Goal: Information Seeking & Learning: Find specific fact

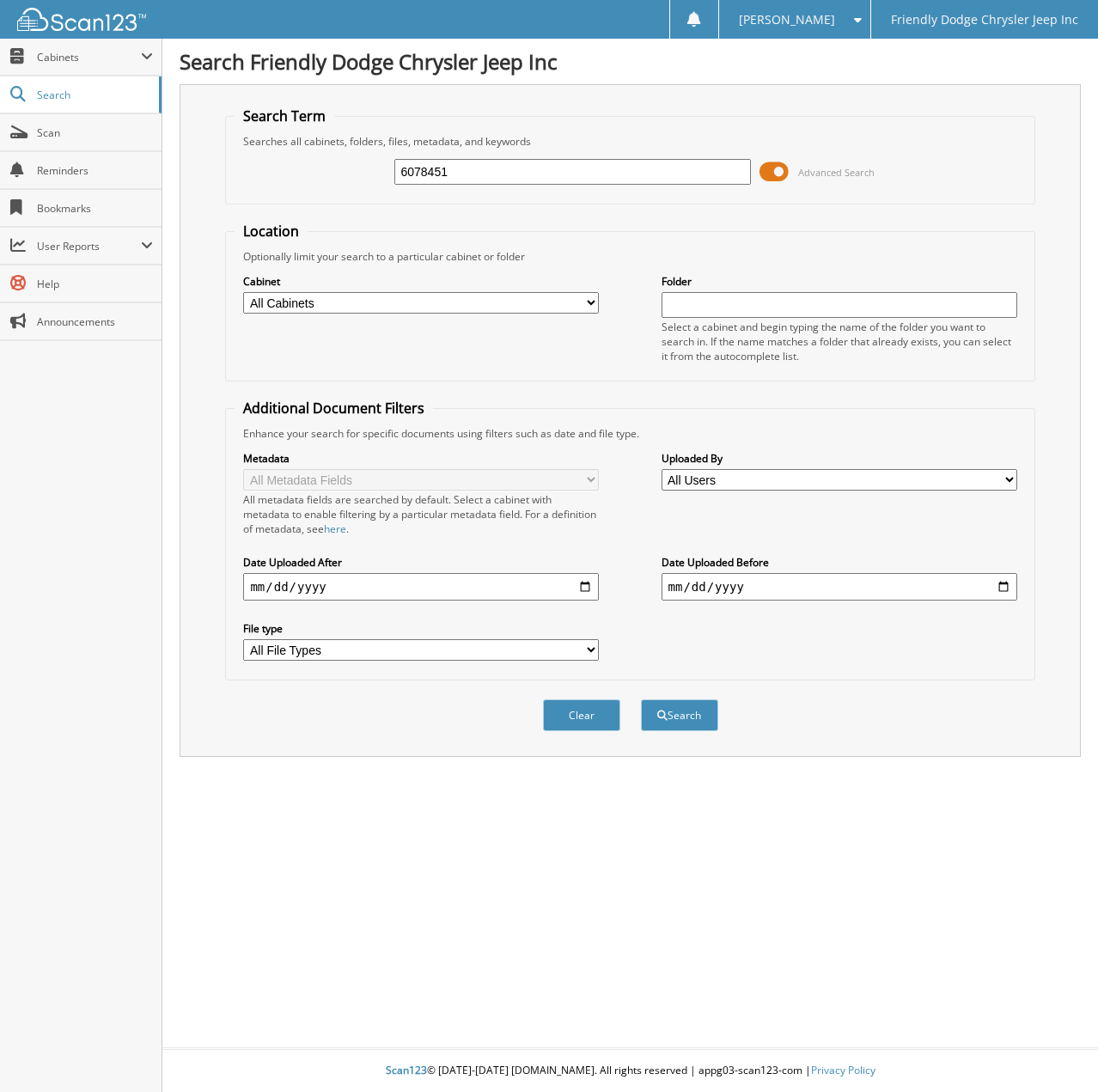
type input "6078451"
click at [641, 700] on button "Search" at bounding box center [679, 715] width 77 height 32
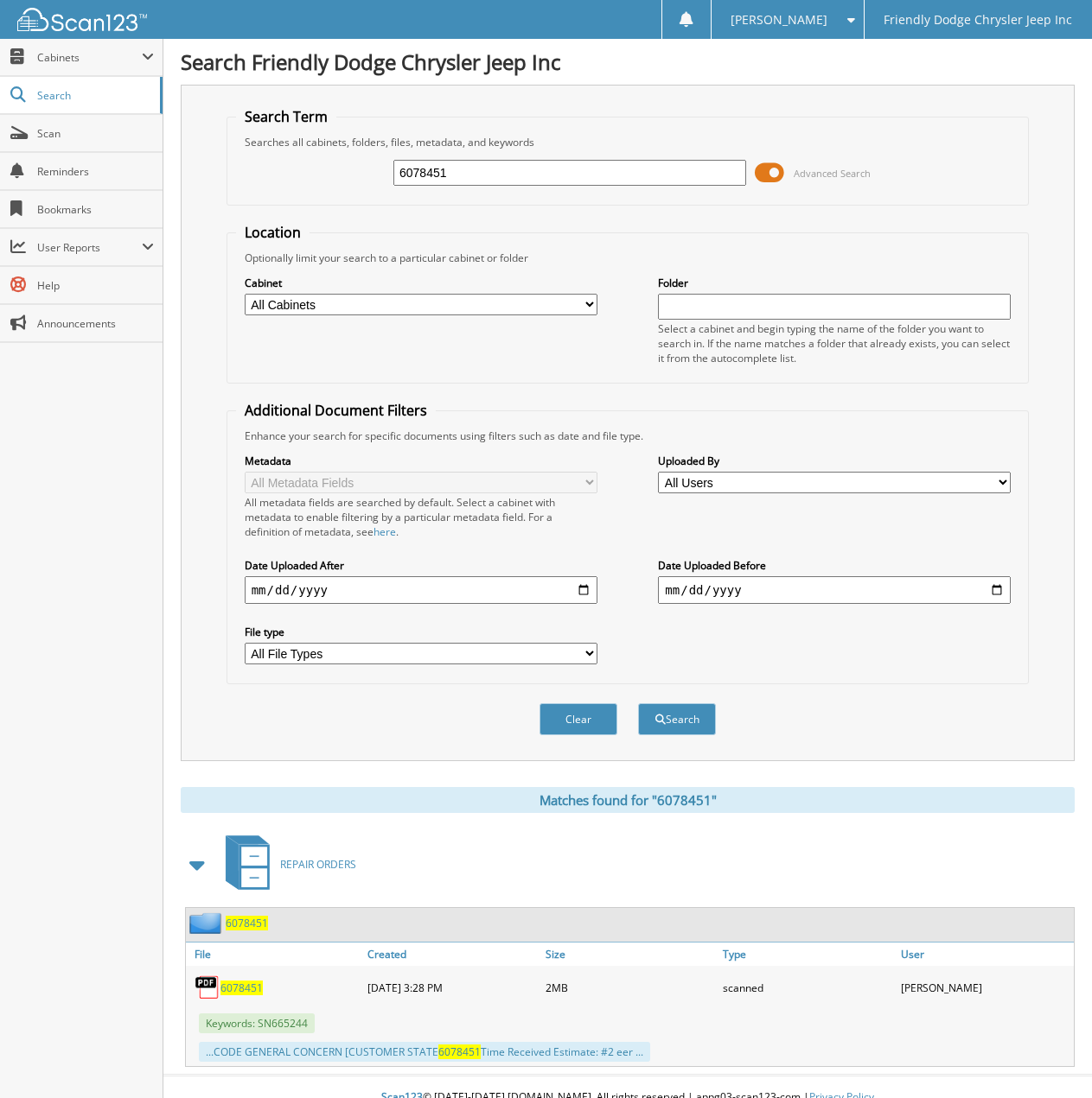
click at [236, 992] on span "6078451" at bounding box center [242, 988] width 42 height 15
drag, startPoint x: 455, startPoint y: 169, endPoint x: 175, endPoint y: 166, distance: 280.0
click at [175, 166] on div "Search Friendly Dodge Chrysler Jeep Inc Search Term Searches all cabinets, fold…" at bounding box center [627, 560] width 928 height 1119
type input "6078523"
click at [638, 704] on button "Search" at bounding box center [677, 719] width 78 height 32
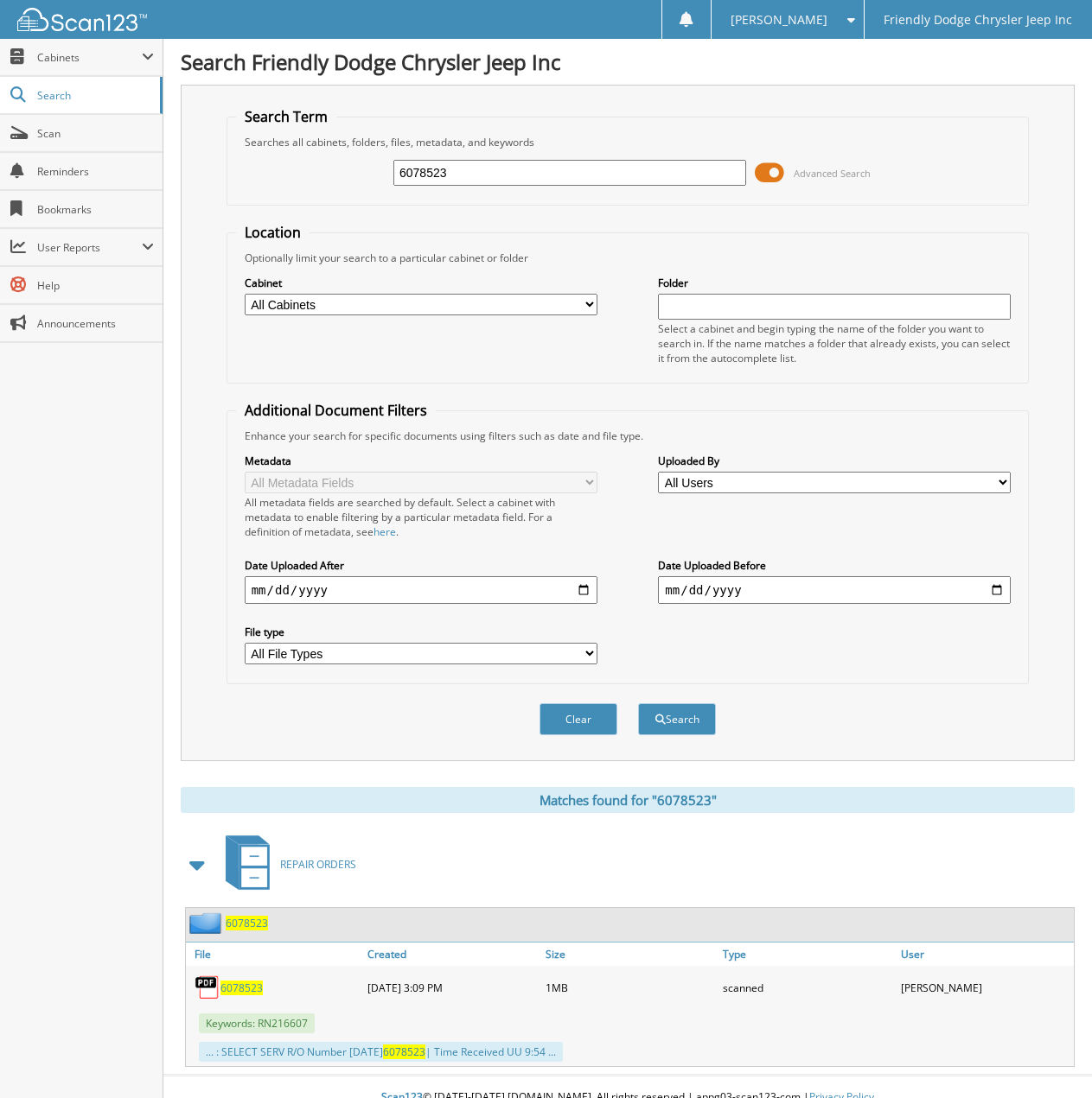
click at [246, 991] on span "6078523" at bounding box center [242, 988] width 42 height 15
drag, startPoint x: 458, startPoint y: 173, endPoint x: 282, endPoint y: 181, distance: 176.2
click at [282, 181] on div "6078523 Advanced Search" at bounding box center [627, 173] width 784 height 47
type input "6077318"
click at [638, 704] on button "Search" at bounding box center [677, 719] width 78 height 32
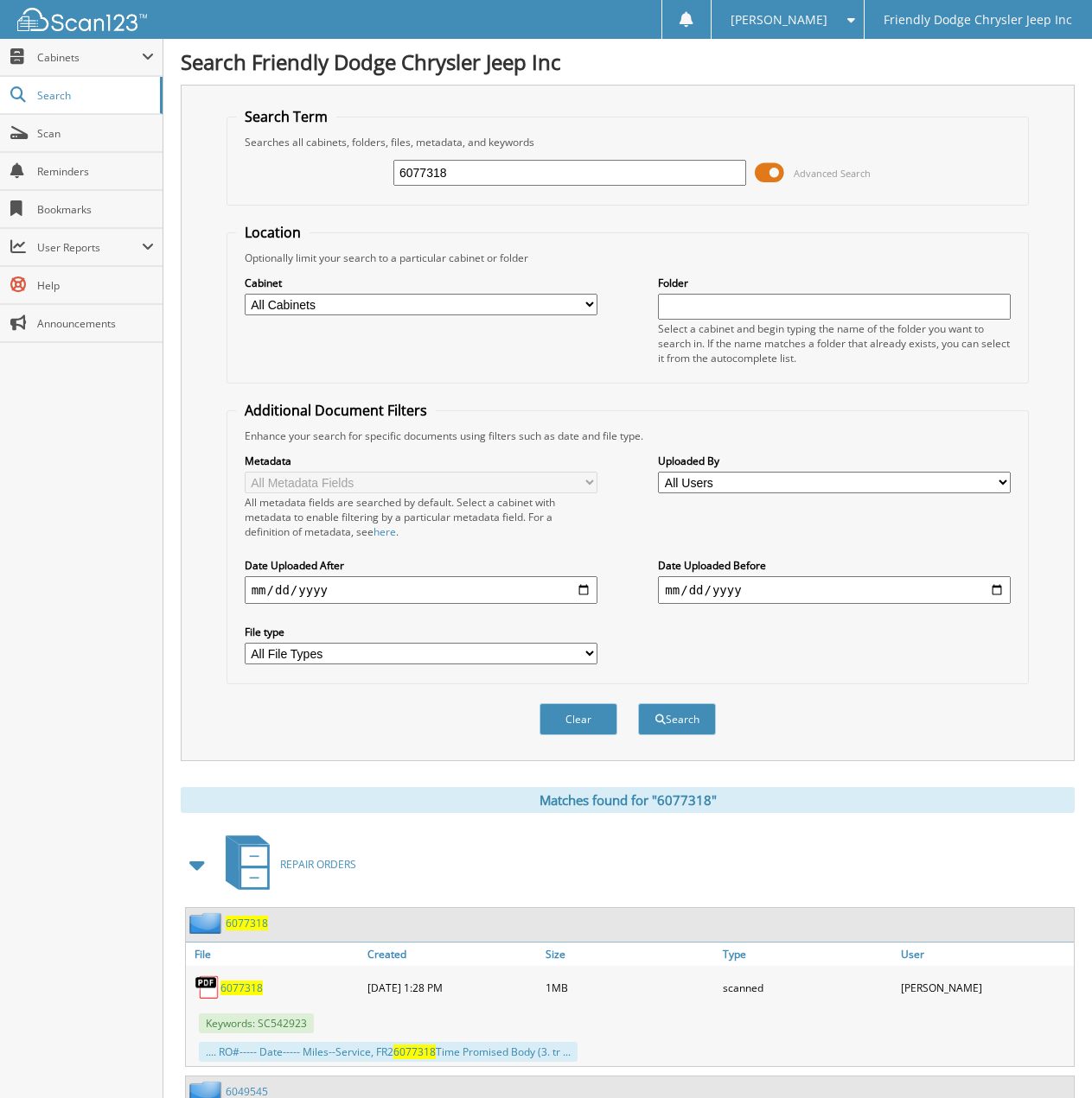
click at [243, 990] on span "6077318" at bounding box center [242, 988] width 42 height 15
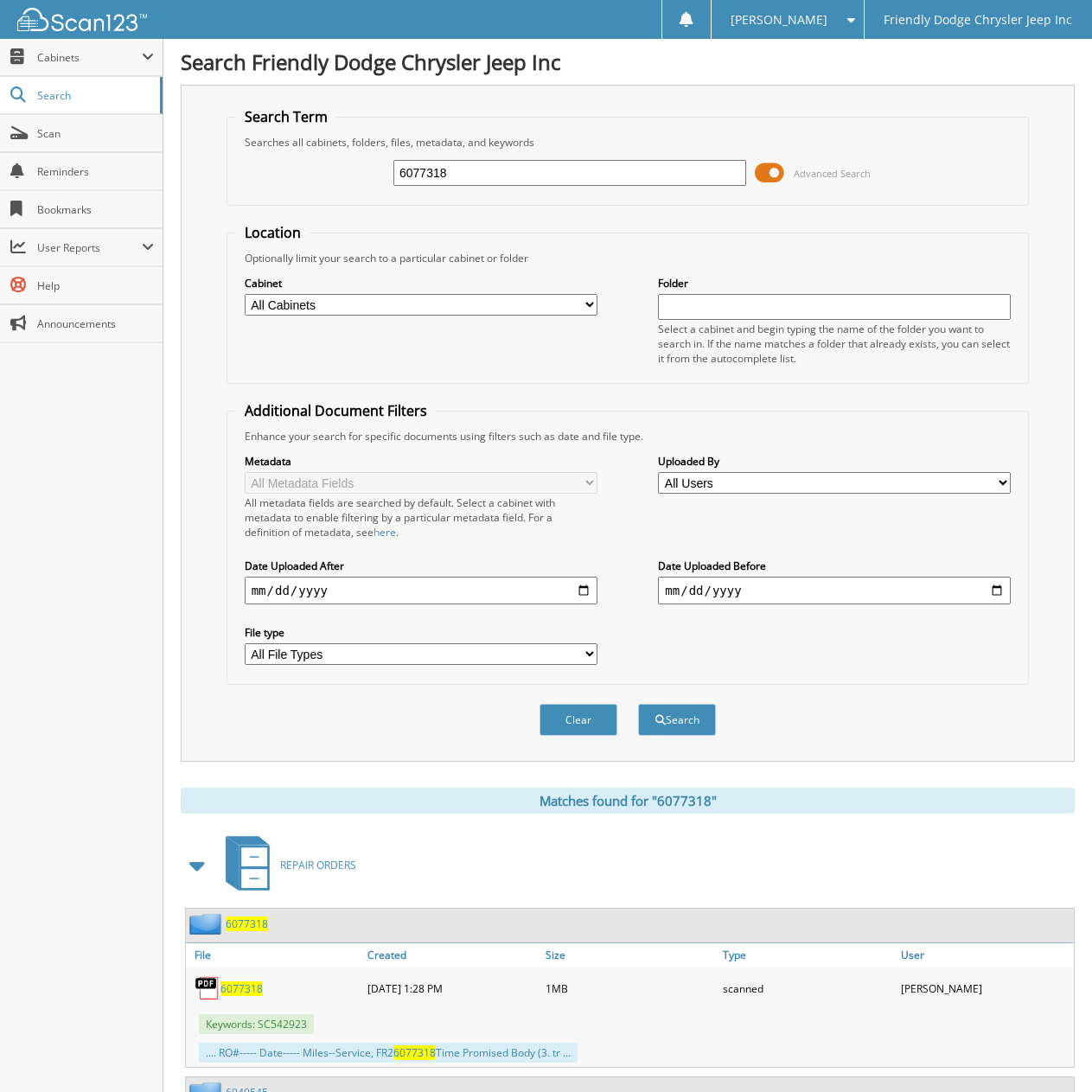
drag, startPoint x: 474, startPoint y: 181, endPoint x: 313, endPoint y: 181, distance: 161.0
click at [314, 181] on div "6077318 Advanced Search" at bounding box center [627, 173] width 784 height 47
type input "6078600"
click at [638, 704] on button "Search" at bounding box center [677, 720] width 78 height 32
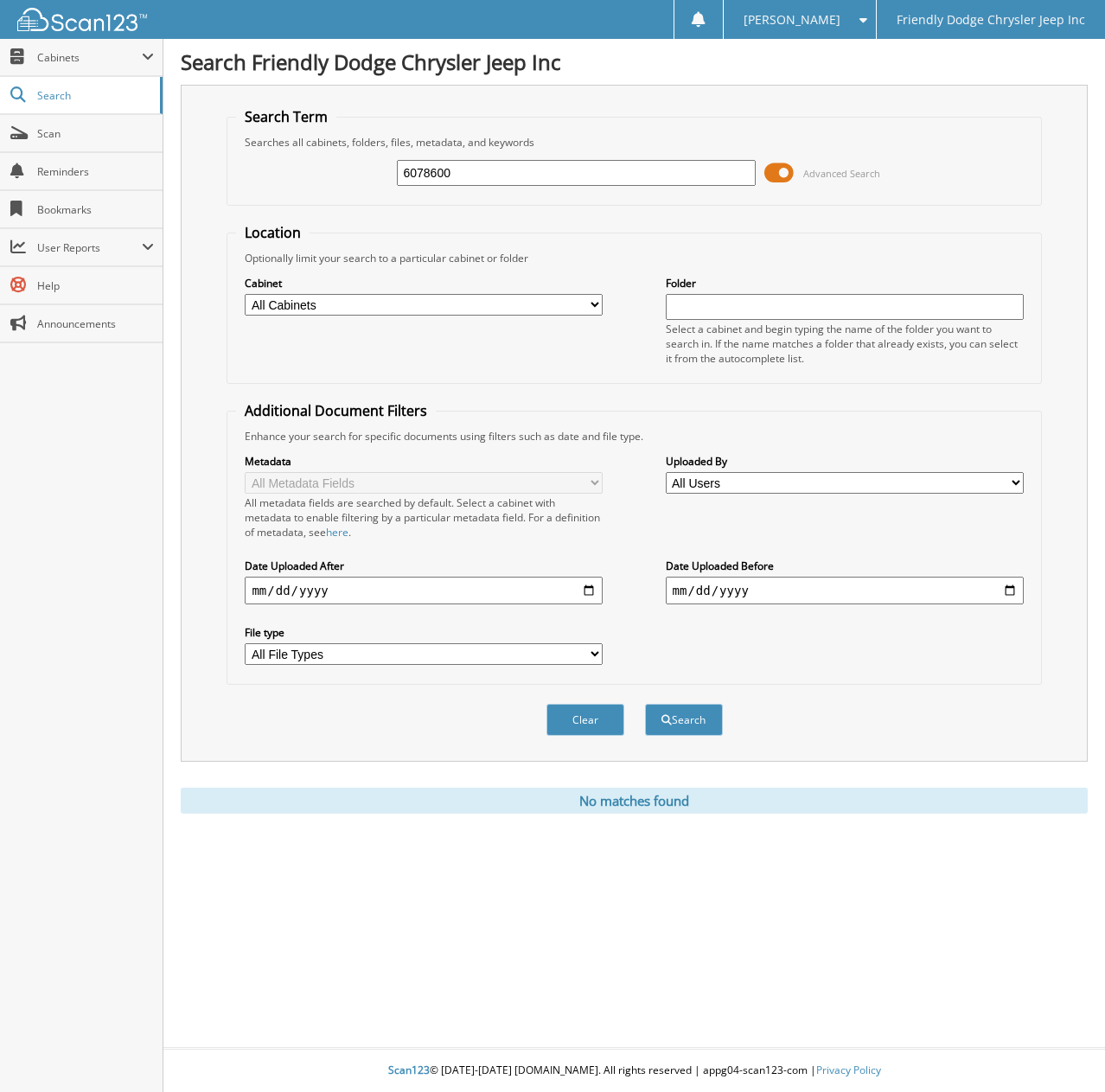
drag, startPoint x: 459, startPoint y: 172, endPoint x: 318, endPoint y: 176, distance: 141.1
click at [318, 176] on div "6078600 Advanced Search" at bounding box center [633, 173] width 795 height 47
type input "6078600"
click at [645, 704] on button "Search" at bounding box center [684, 720] width 78 height 32
drag, startPoint x: 465, startPoint y: 175, endPoint x: 262, endPoint y: 178, distance: 203.0
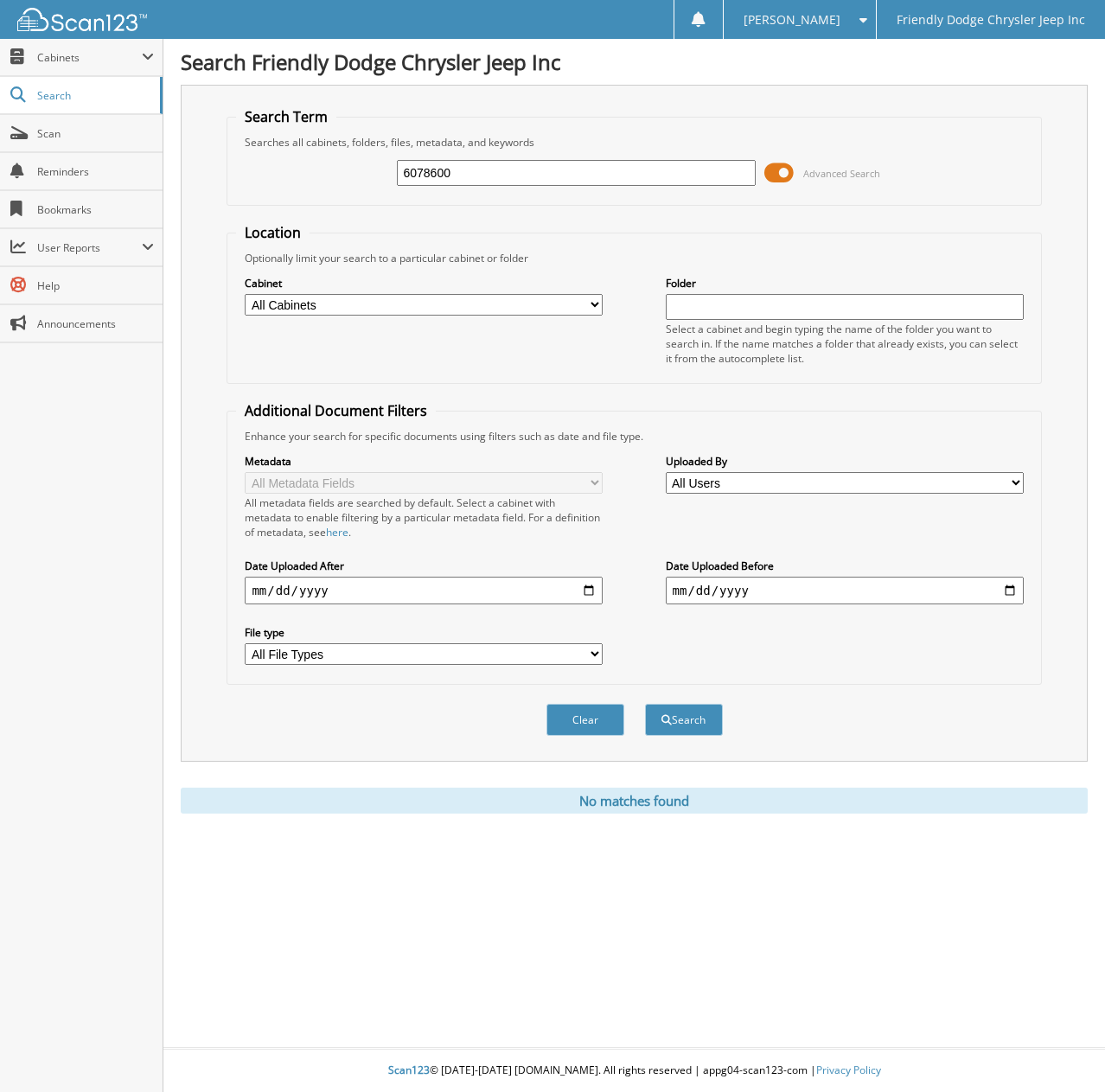
click at [262, 178] on div "6078600 Advanced Search" at bounding box center [633, 173] width 795 height 47
type input "6078577"
click at [645, 704] on button "Search" at bounding box center [684, 720] width 78 height 32
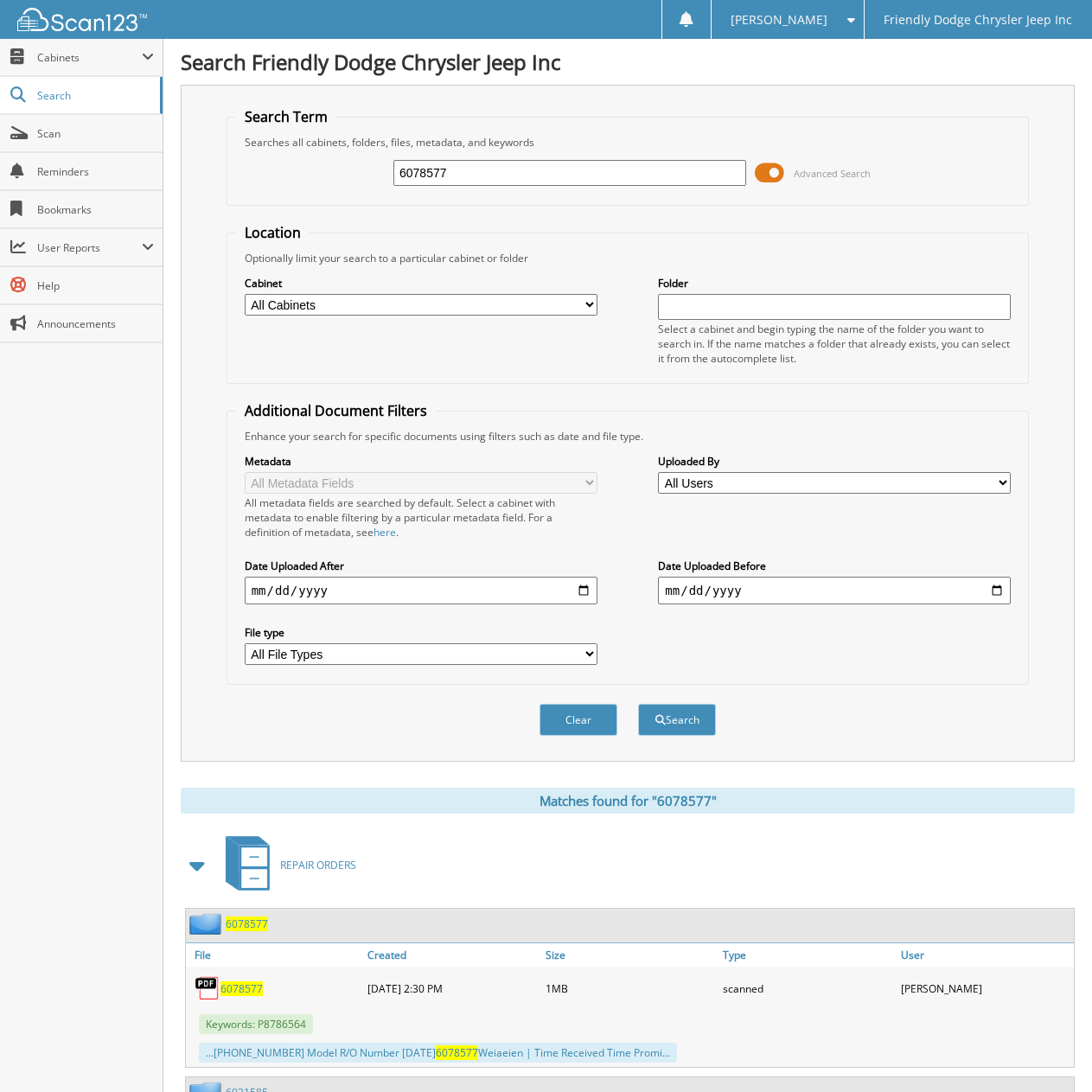
click at [237, 989] on span "6078577" at bounding box center [242, 989] width 42 height 15
drag, startPoint x: 455, startPoint y: 176, endPoint x: 131, endPoint y: 177, distance: 324.0
click at [134, 176] on body "[PERSON_NAME] Settings Logout Friendly Dodge Chrysler Jeep Inc Close Cabinets M…" at bounding box center [546, 1082] width 1092 height 2164
type input "6078282"
click at [638, 704] on button "Search" at bounding box center [677, 720] width 78 height 32
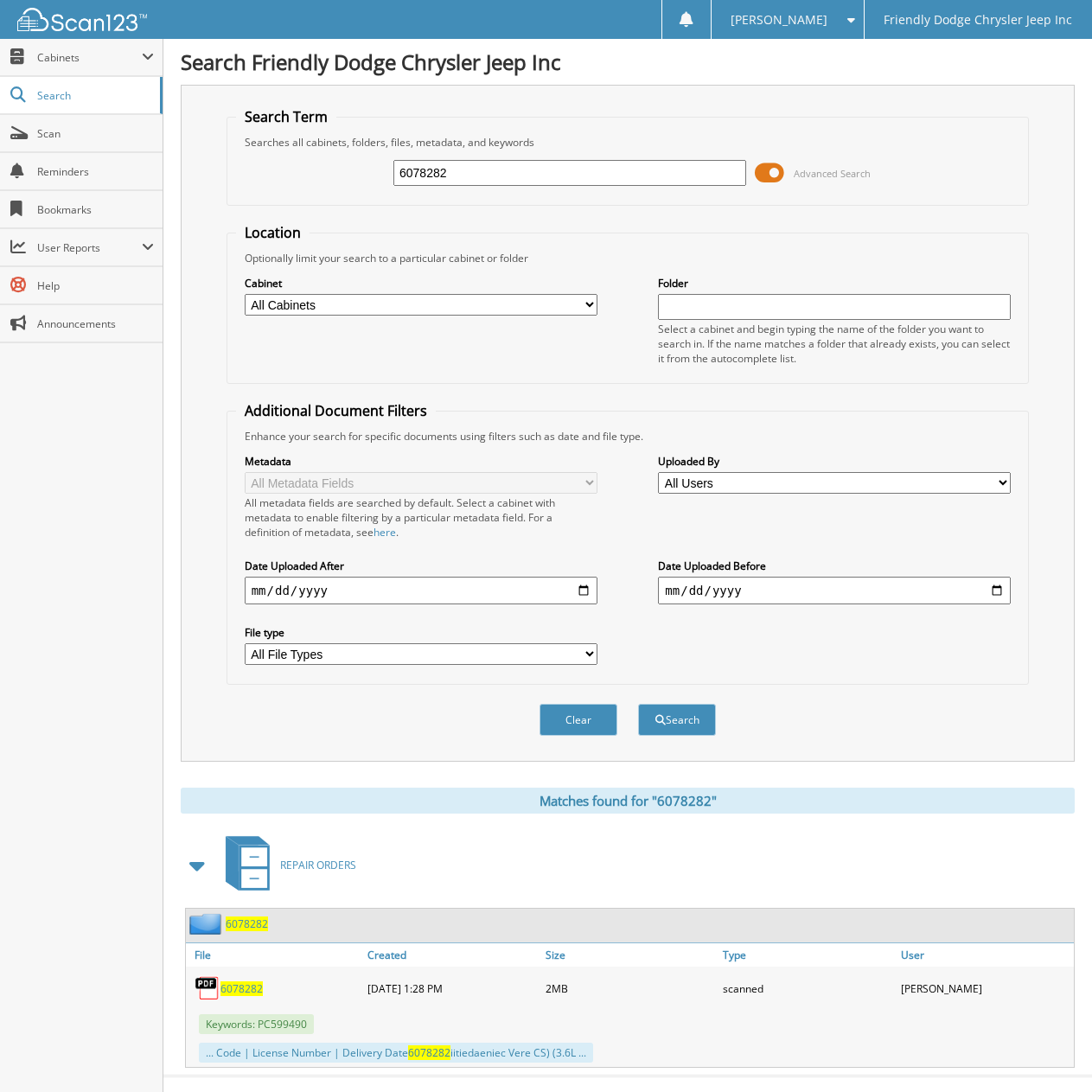
click at [229, 992] on span "6078282" at bounding box center [242, 989] width 42 height 15
drag, startPoint x: 457, startPoint y: 169, endPoint x: 290, endPoint y: 170, distance: 167.0
click at [326, 169] on div "6078282 Advanced Search" at bounding box center [627, 173] width 784 height 47
type input "6078506"
click at [638, 704] on button "Search" at bounding box center [677, 720] width 78 height 32
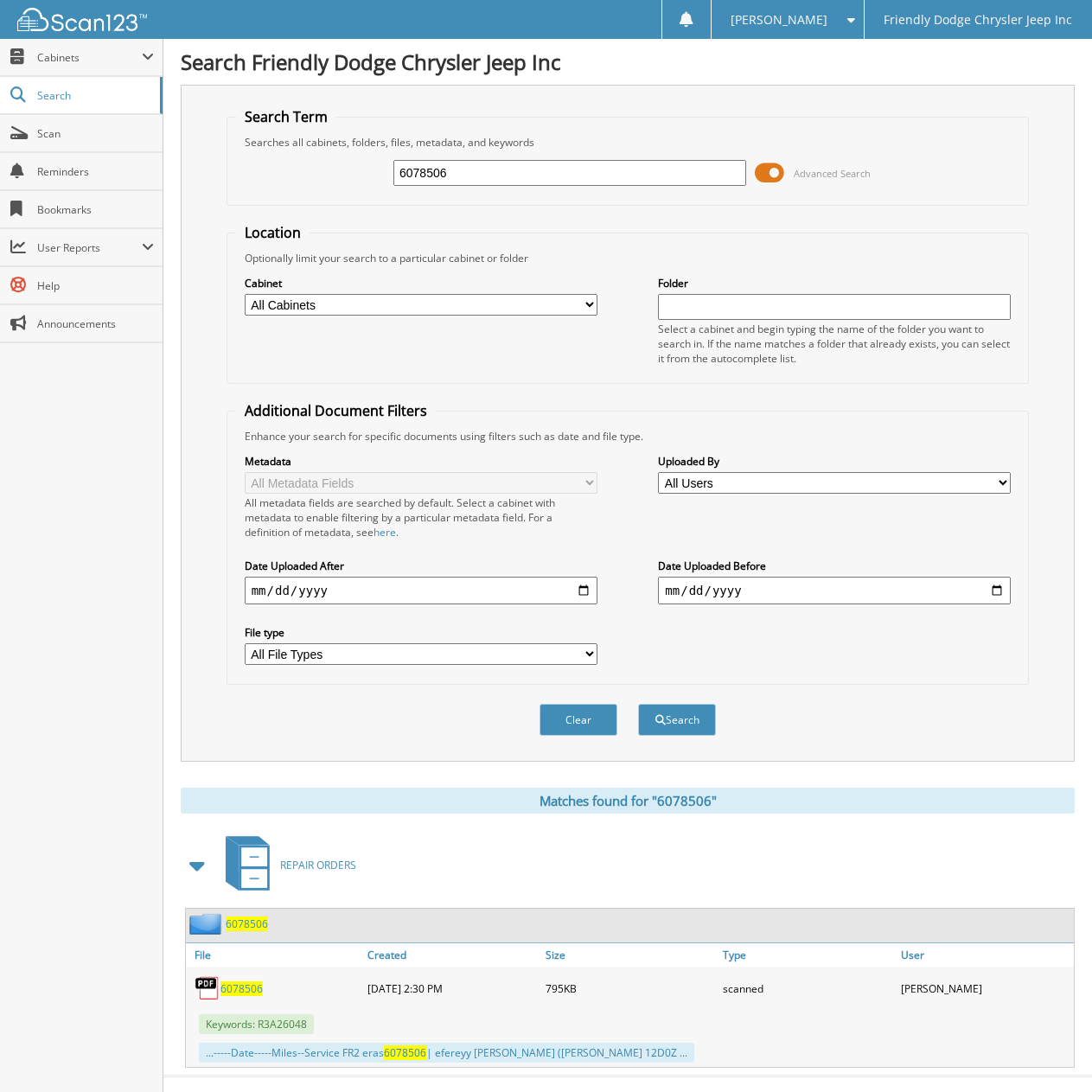
click at [249, 995] on span "6078506" at bounding box center [242, 989] width 42 height 15
drag, startPoint x: 416, startPoint y: 179, endPoint x: 316, endPoint y: 181, distance: 100.0
click at [323, 181] on div "6078506 Advanced Search" at bounding box center [627, 173] width 784 height 47
type input "6077479"
click at [638, 704] on button "Search" at bounding box center [677, 720] width 78 height 32
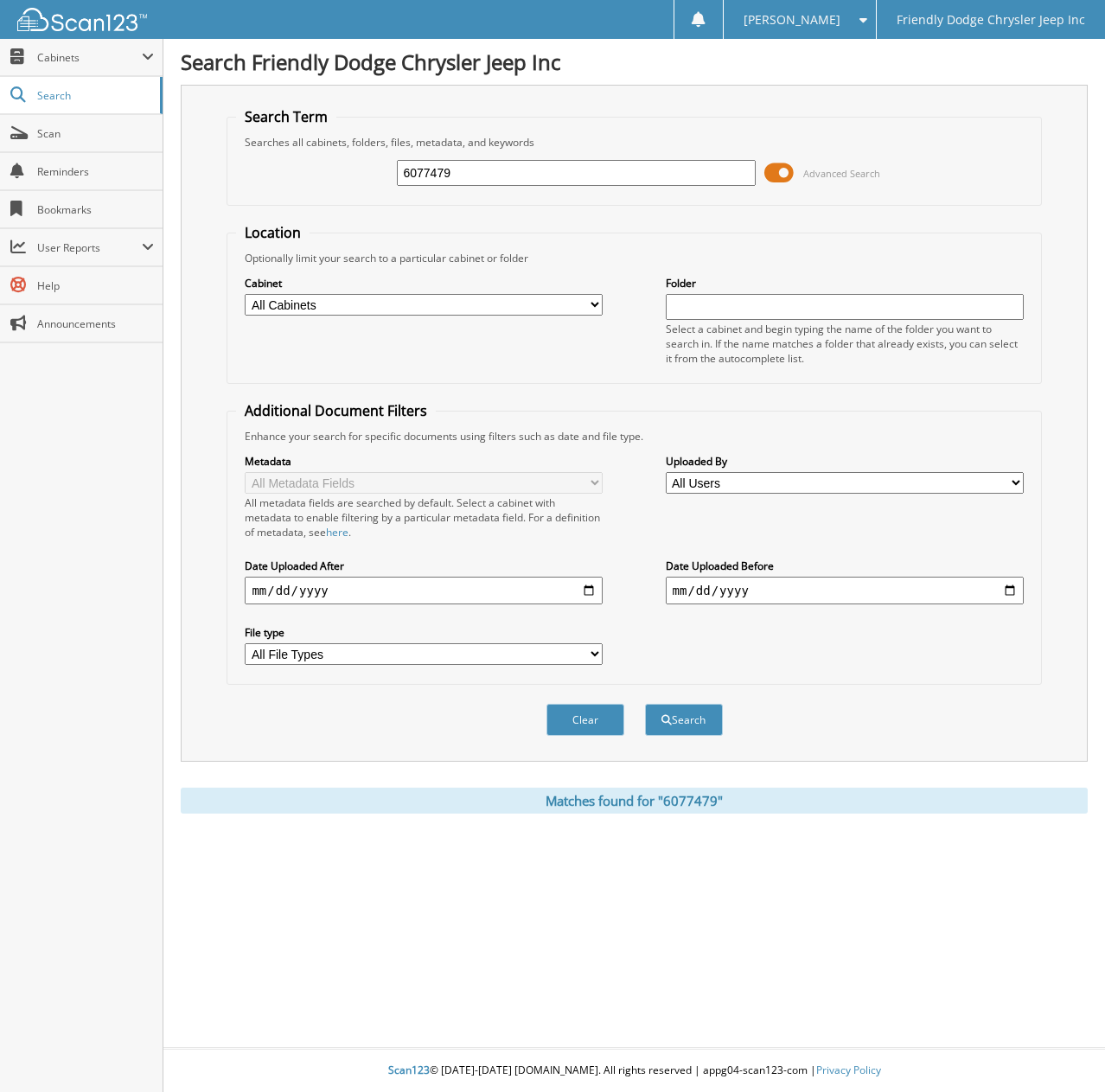
click at [645, 704] on button "Search" at bounding box center [684, 720] width 78 height 32
drag, startPoint x: 457, startPoint y: 175, endPoint x: 202, endPoint y: 182, distance: 255.1
click at [257, 185] on div "6077479 Advanced Search" at bounding box center [633, 173] width 795 height 47
type input "6077479"
click at [645, 704] on button "Search" at bounding box center [684, 720] width 78 height 32
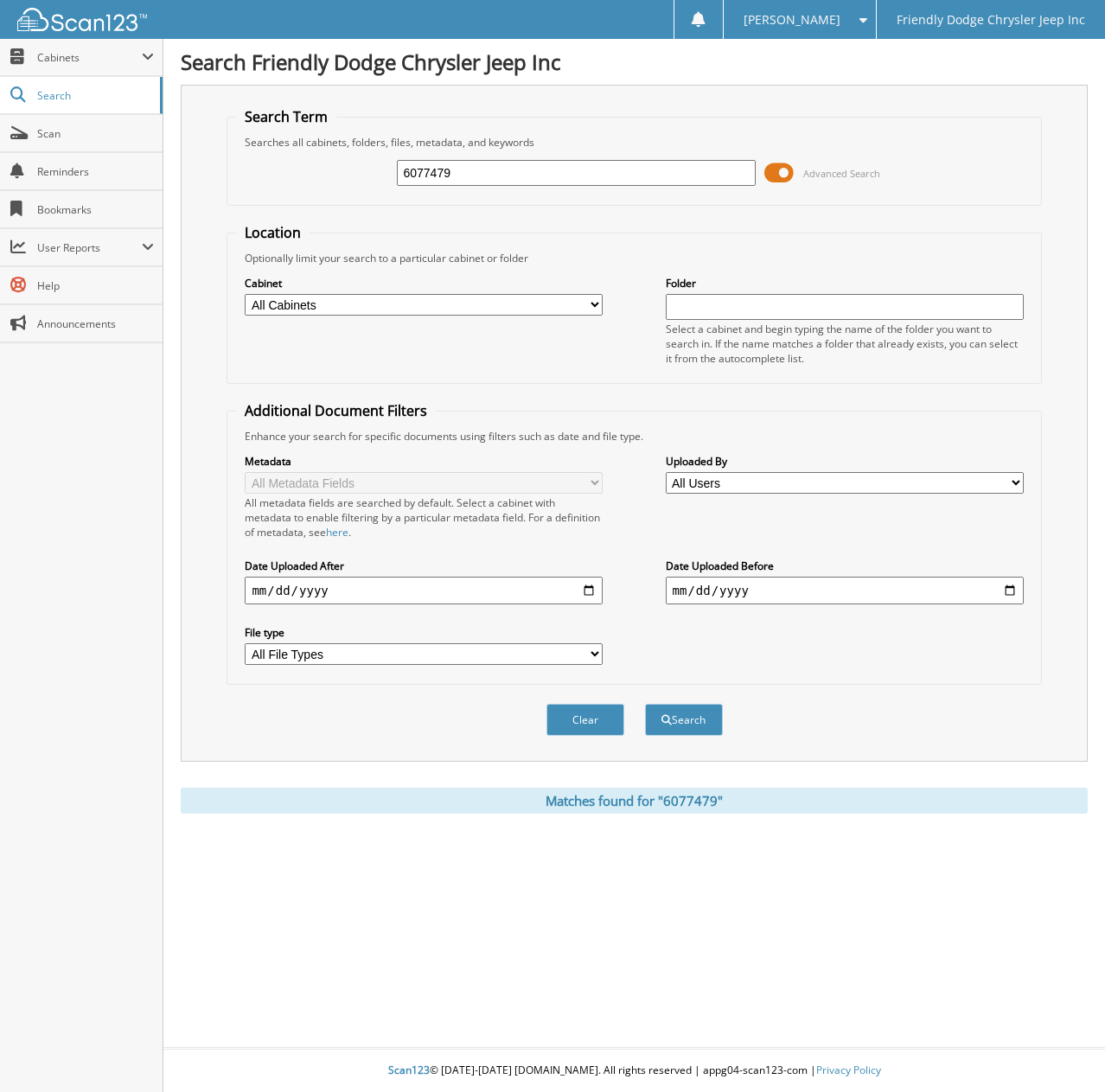
drag, startPoint x: 466, startPoint y: 175, endPoint x: 208, endPoint y: 188, distance: 258.3
click at [207, 189] on div "Search Term Searches all cabinets, folders, files, metadata, and keywords 60774…" at bounding box center [635, 423] width 907 height 677
type input "6077551"
click at [645, 704] on button "Search" at bounding box center [684, 720] width 78 height 32
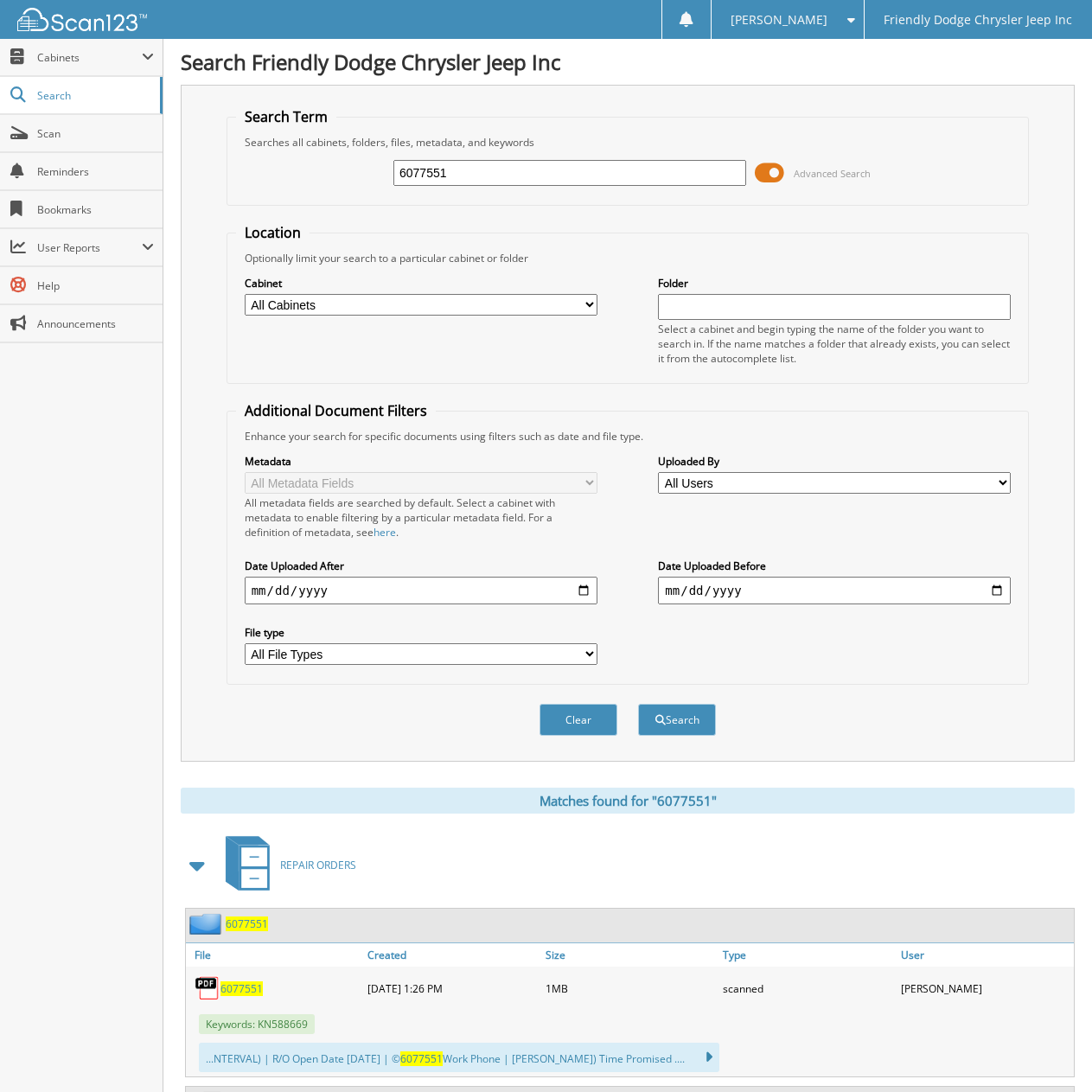
click at [239, 991] on span "6077551" at bounding box center [242, 989] width 42 height 15
drag, startPoint x: 450, startPoint y: 168, endPoint x: 285, endPoint y: 171, distance: 165.0
click at [285, 172] on div "6077551 Advanced Search" at bounding box center [627, 173] width 784 height 47
type input "6077675"
click at [638, 704] on button "Search" at bounding box center [677, 720] width 78 height 32
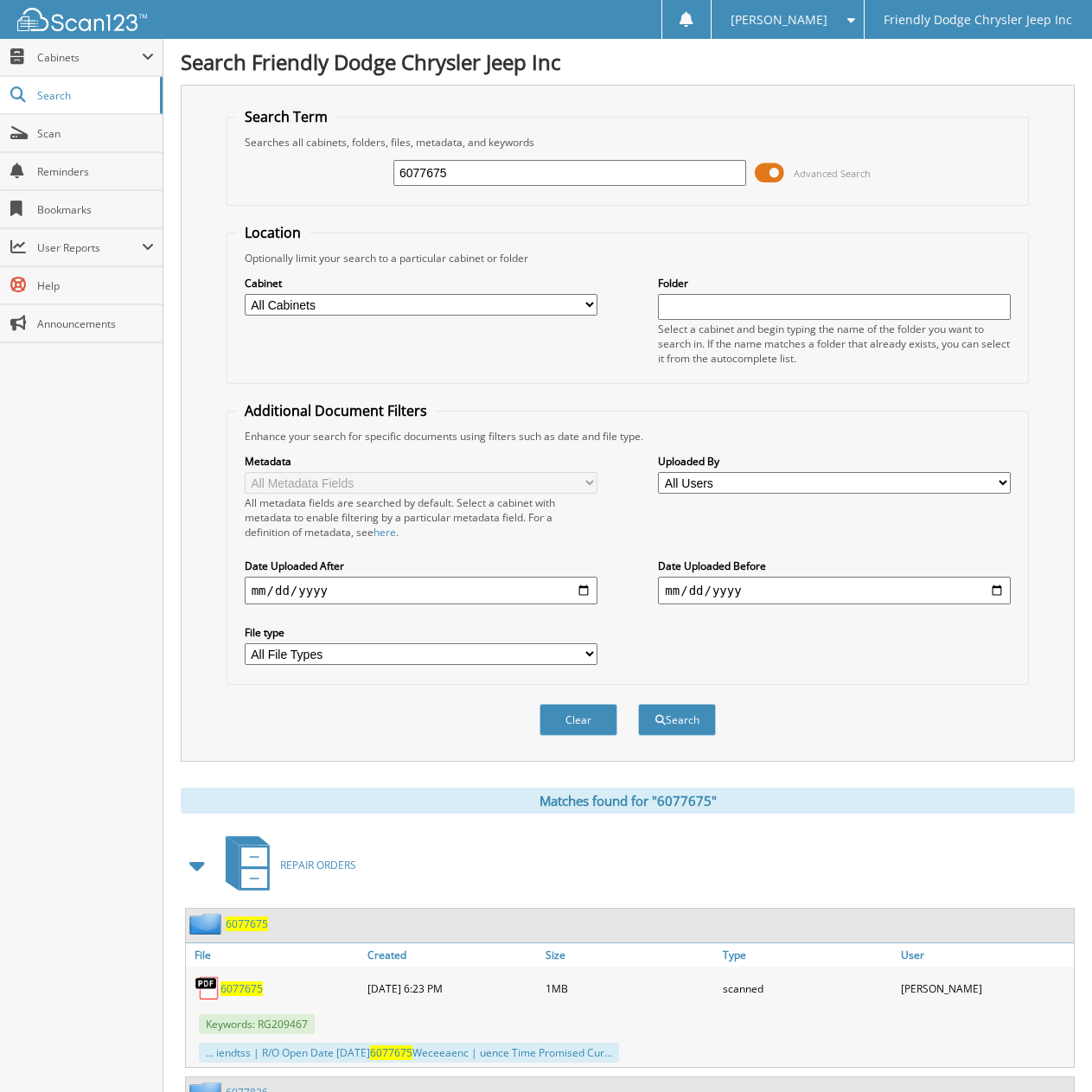
click at [237, 988] on span "6077675" at bounding box center [242, 989] width 42 height 15
click at [242, 993] on span "6077675" at bounding box center [242, 989] width 42 height 15
